Goal: Navigation & Orientation: Find specific page/section

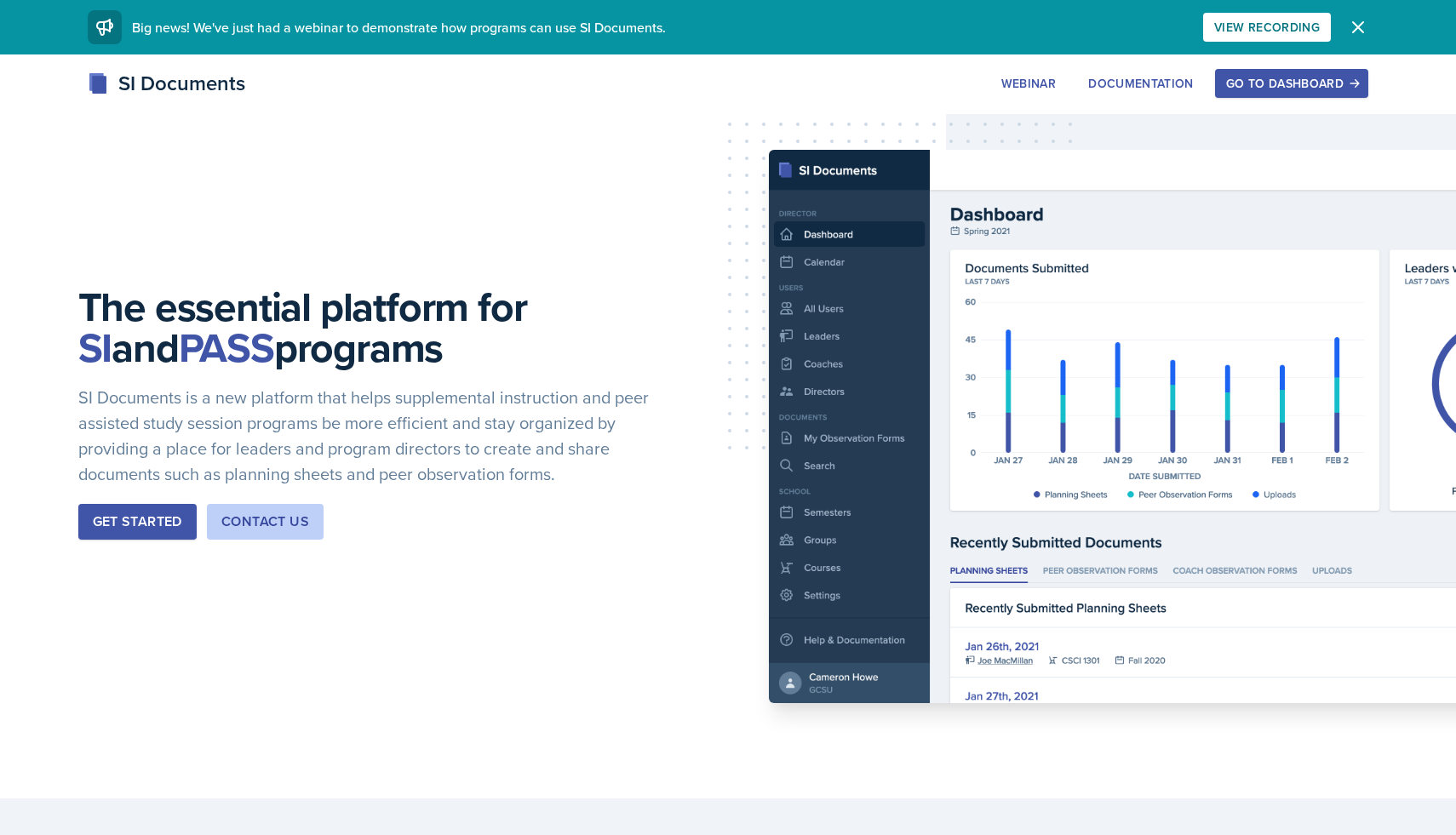
click at [1315, 80] on div "Go to Dashboard" at bounding box center [1291, 83] width 131 height 13
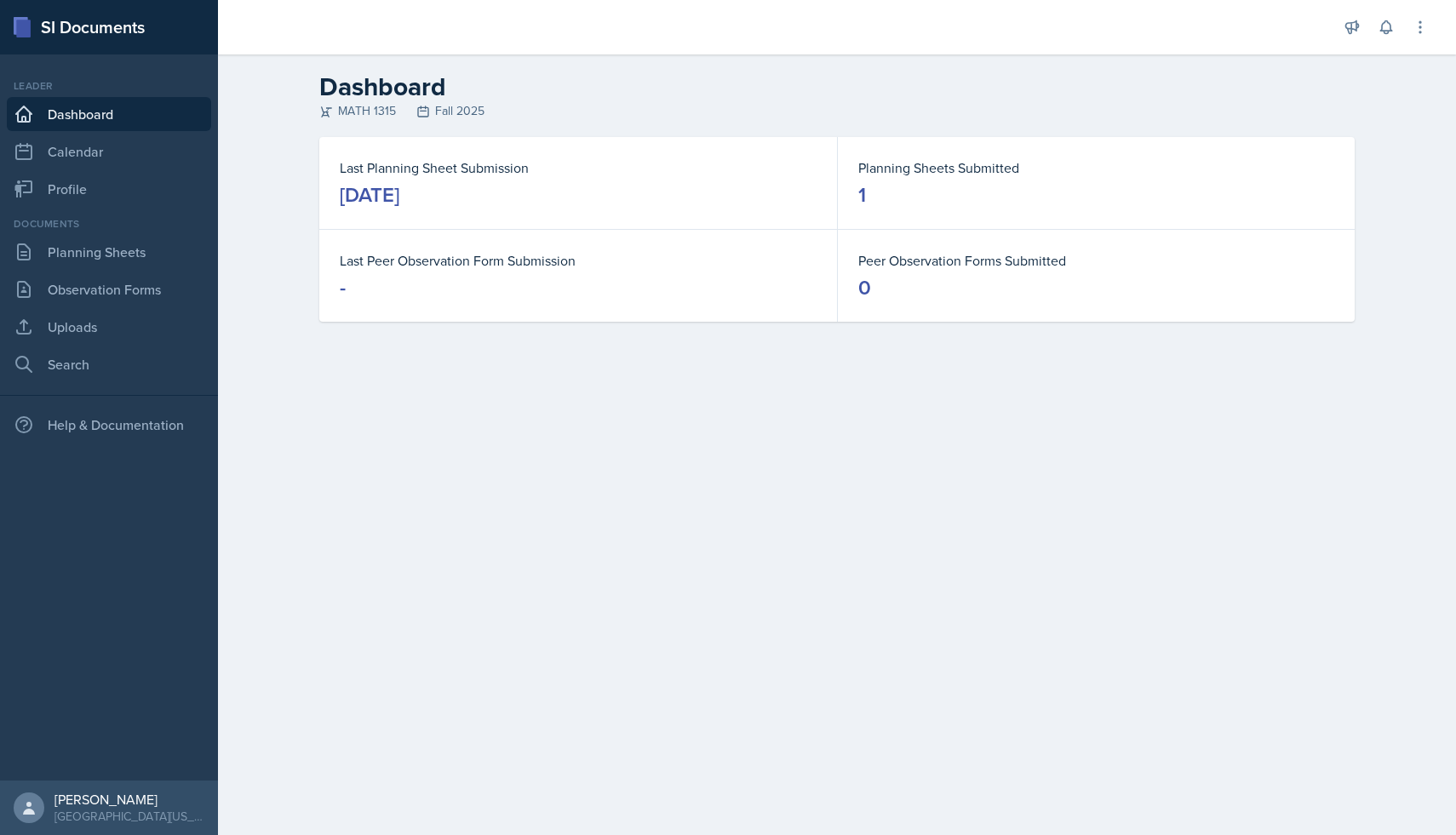
click at [927, 181] on dd "1" at bounding box center [1096, 195] width 476 height 28
click at [77, 23] on div "SI Documents" at bounding box center [109, 27] width 218 height 54
click at [90, 141] on link "Calendar" at bounding box center [109, 151] width 205 height 34
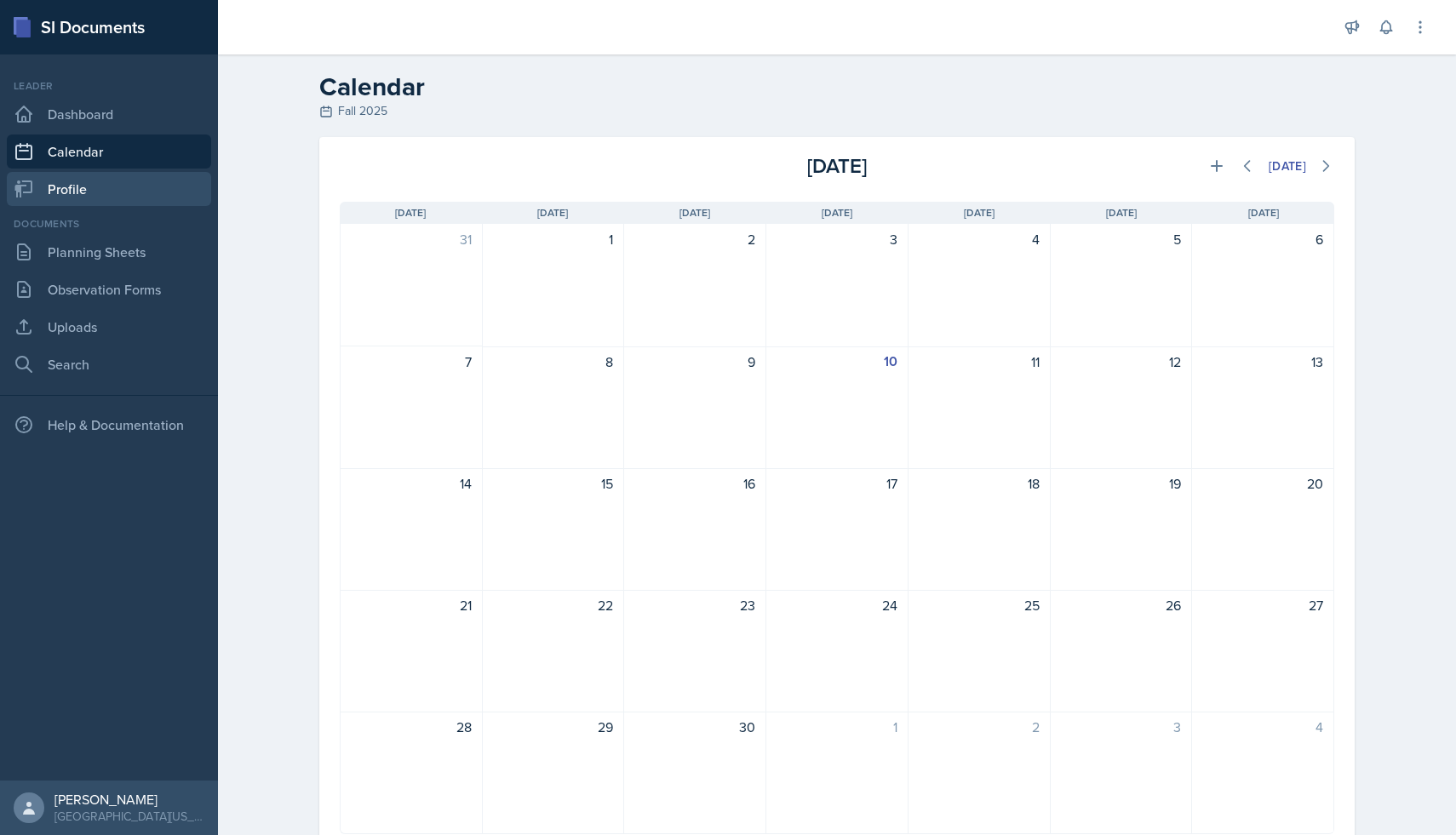
click at [99, 184] on link "Profile" at bounding box center [109, 189] width 205 height 34
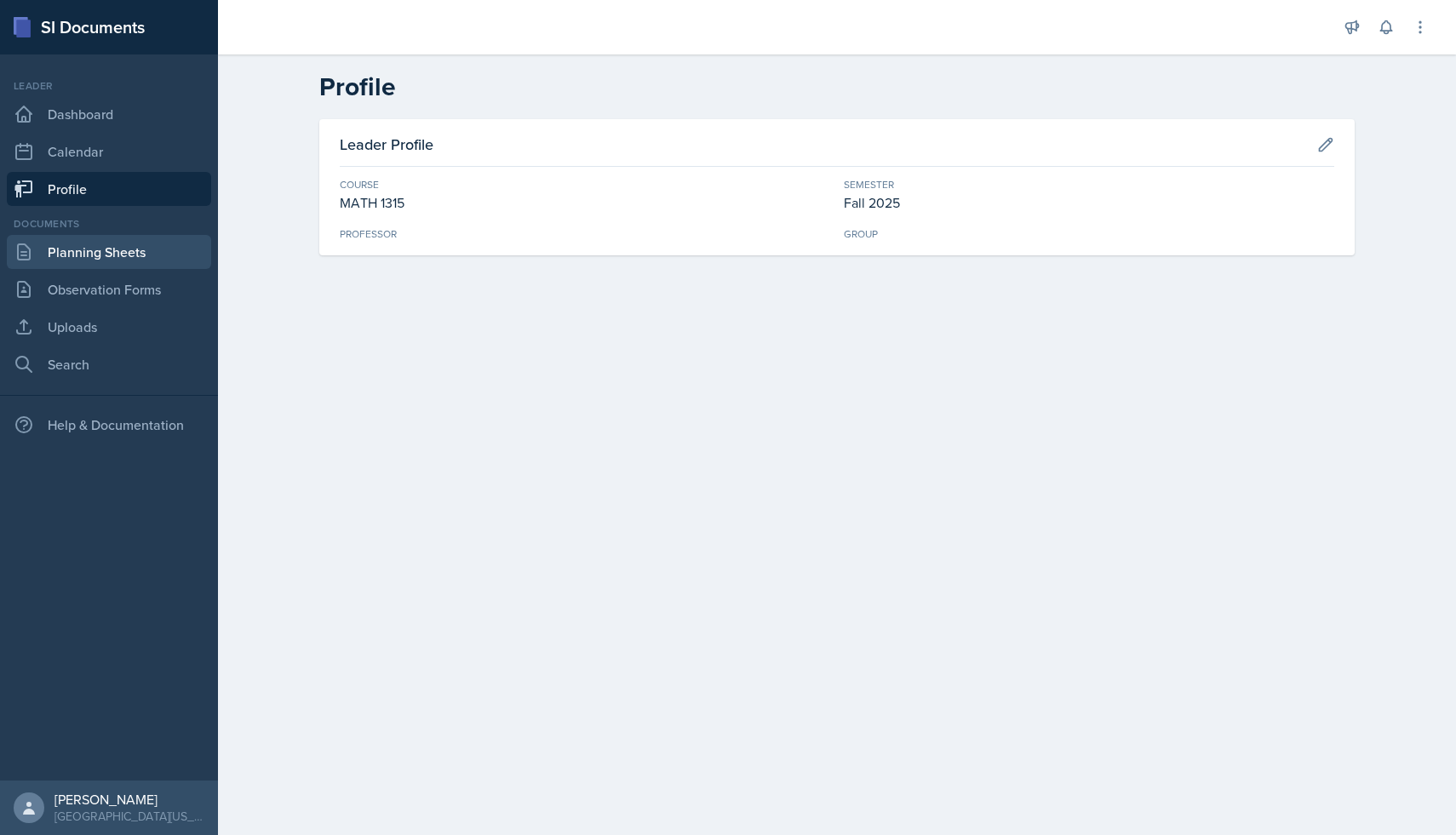
click at [96, 263] on link "Planning Sheets" at bounding box center [109, 252] width 205 height 34
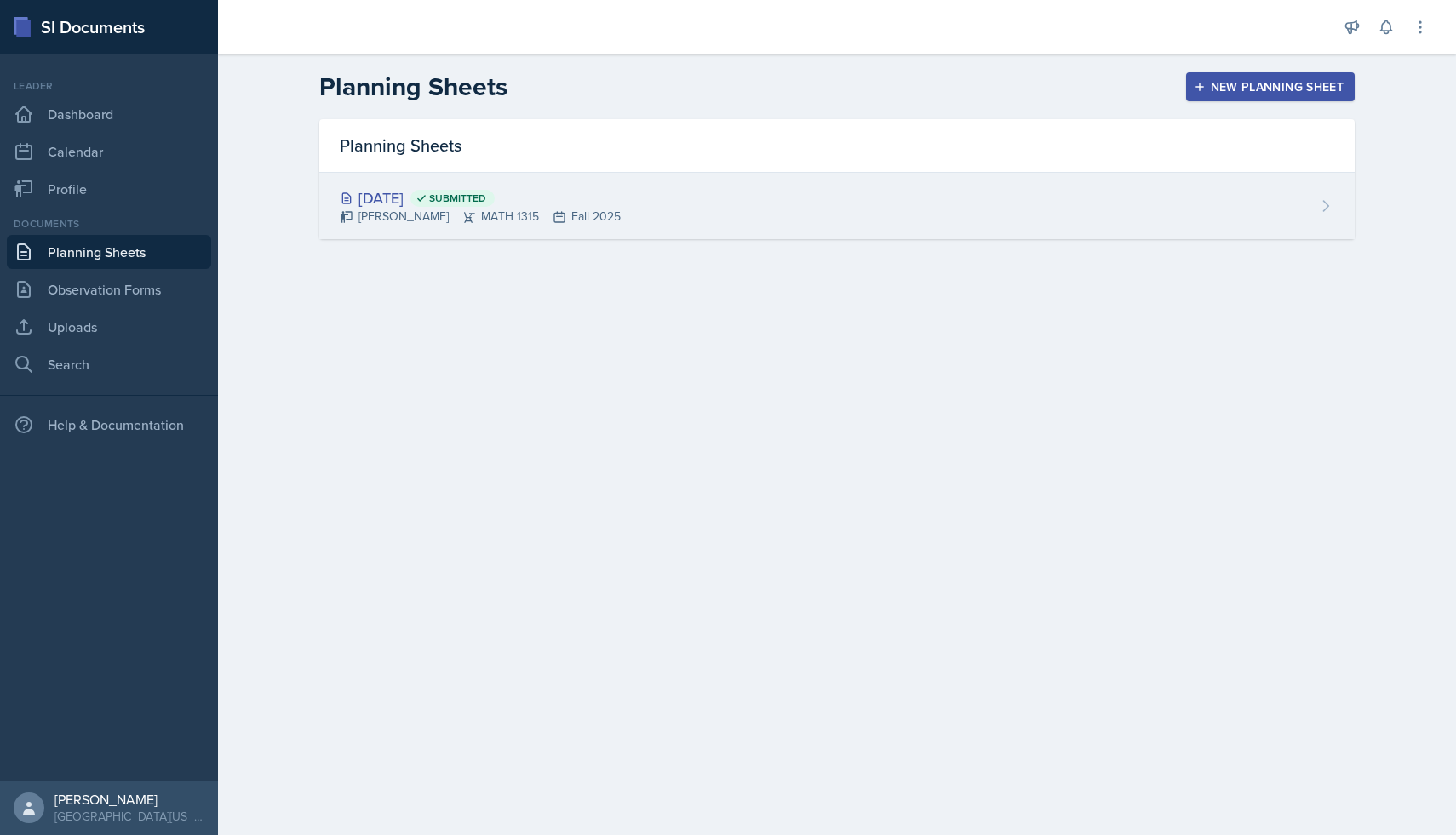
click at [463, 214] on icon at bounding box center [469, 216] width 13 height 13
